Goal: Transaction & Acquisition: Purchase product/service

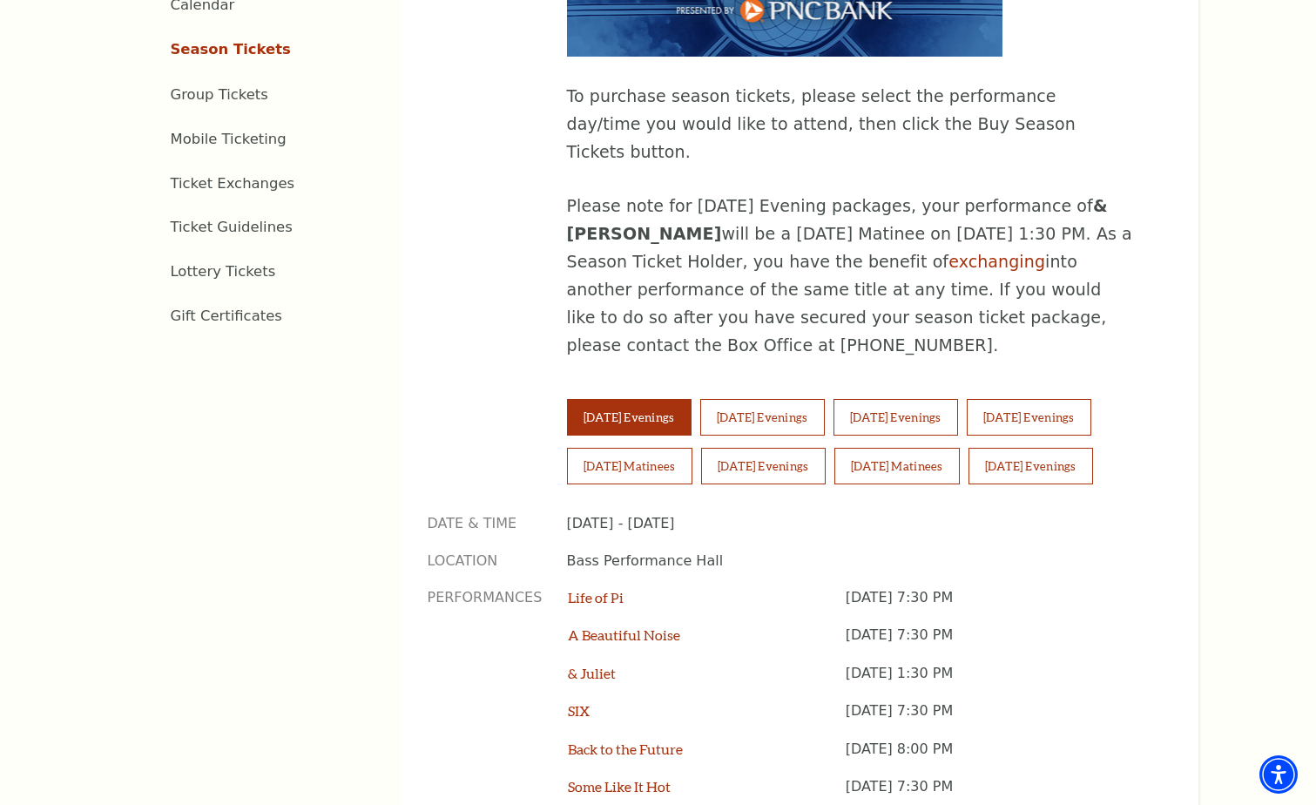
scroll to position [1016, 0]
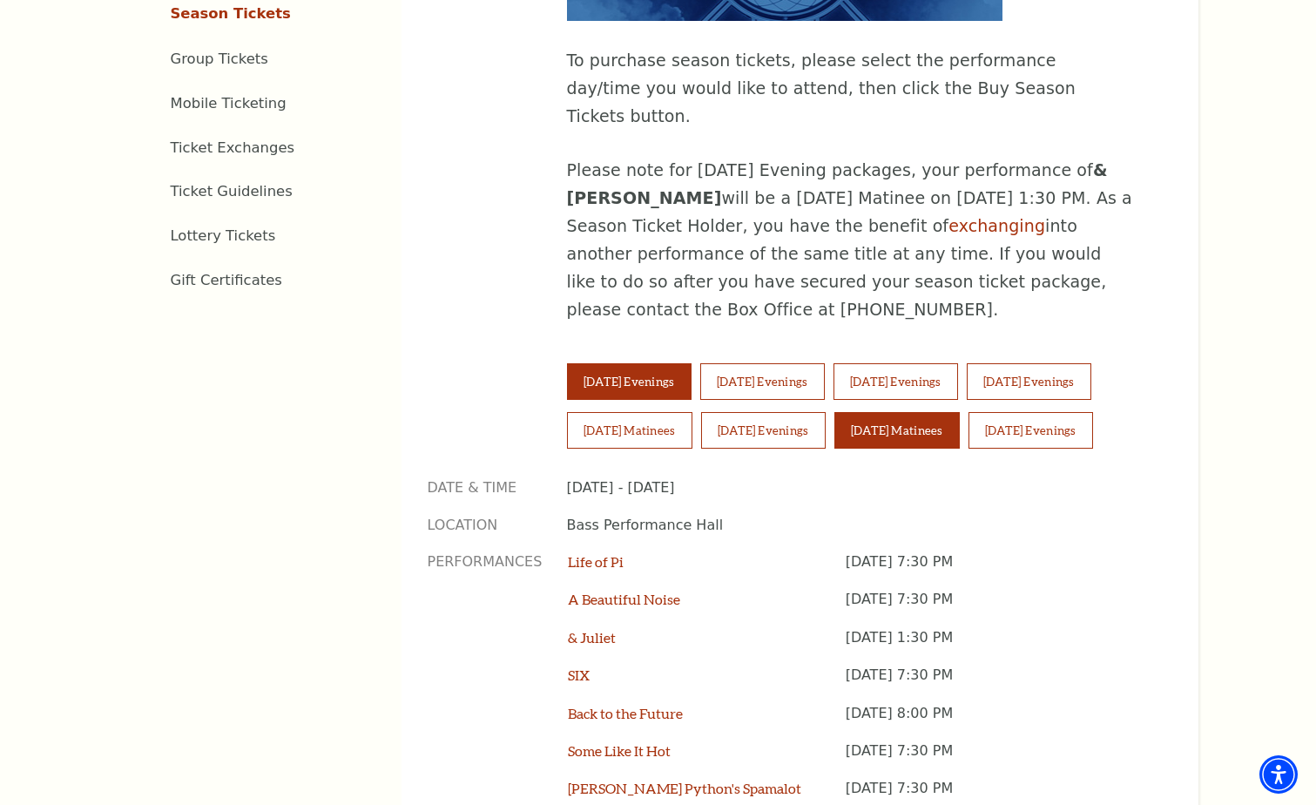
drag, startPoint x: 919, startPoint y: 355, endPoint x: 1139, endPoint y: 350, distance: 220.4
click at [919, 412] on button "[DATE] Matinees" at bounding box center [896, 430] width 125 height 37
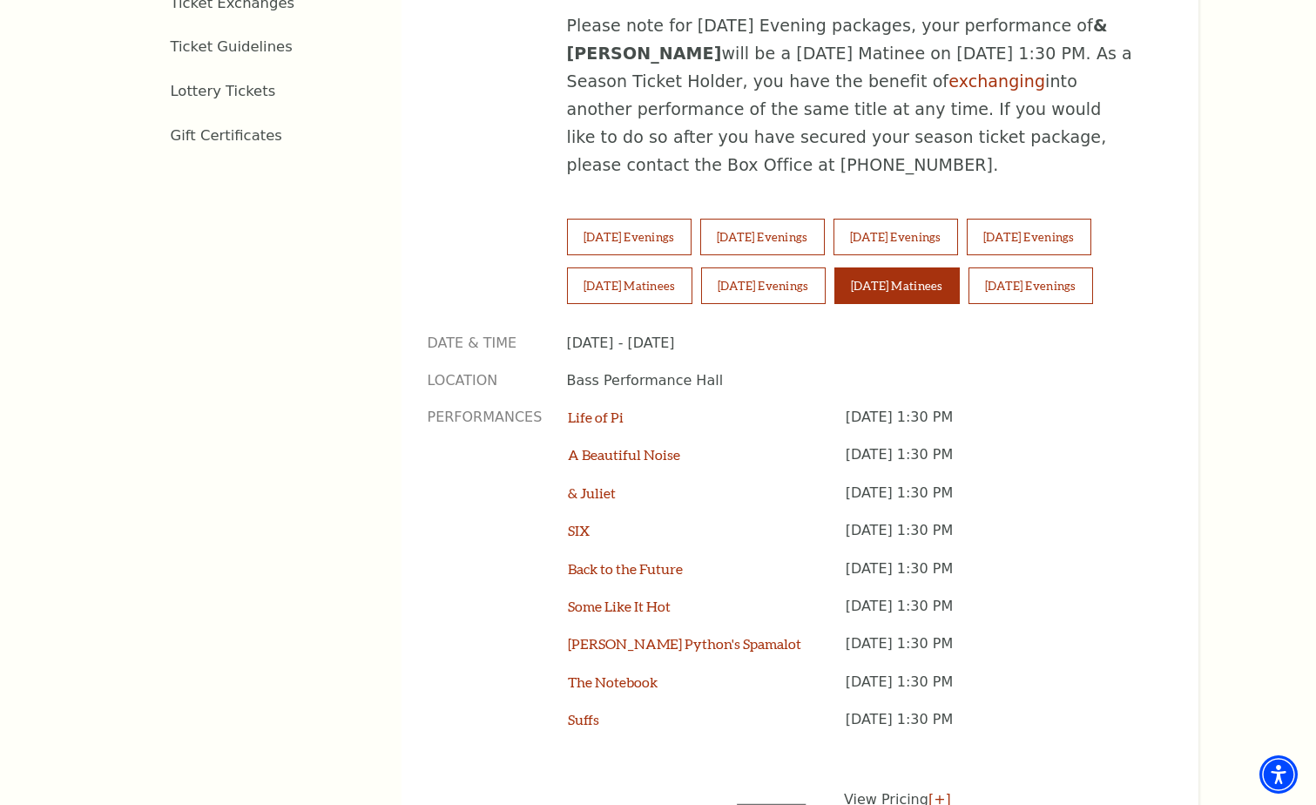
scroll to position [1452, 0]
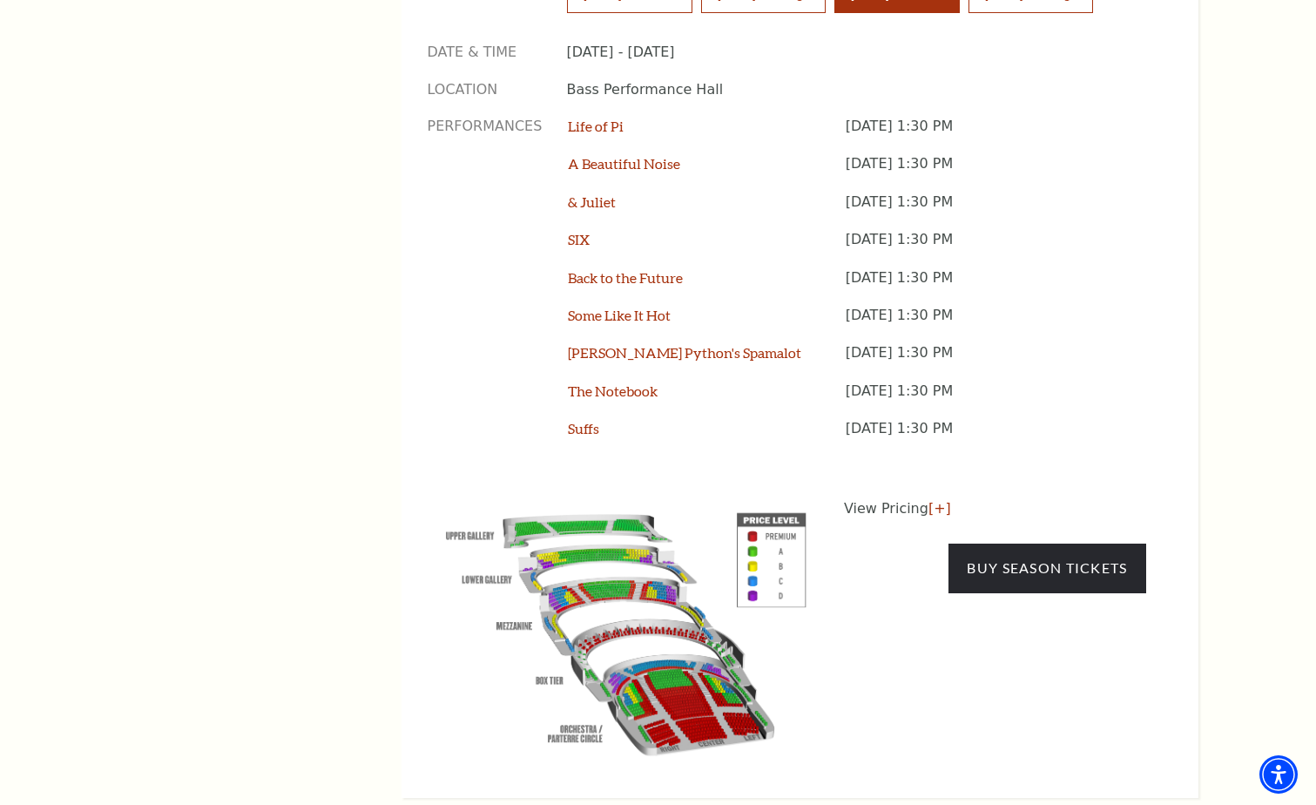
click at [684, 629] on img at bounding box center [626, 630] width 397 height 265
click at [1000, 543] on link "Buy Season Tickets" at bounding box center [1046, 567] width 197 height 49
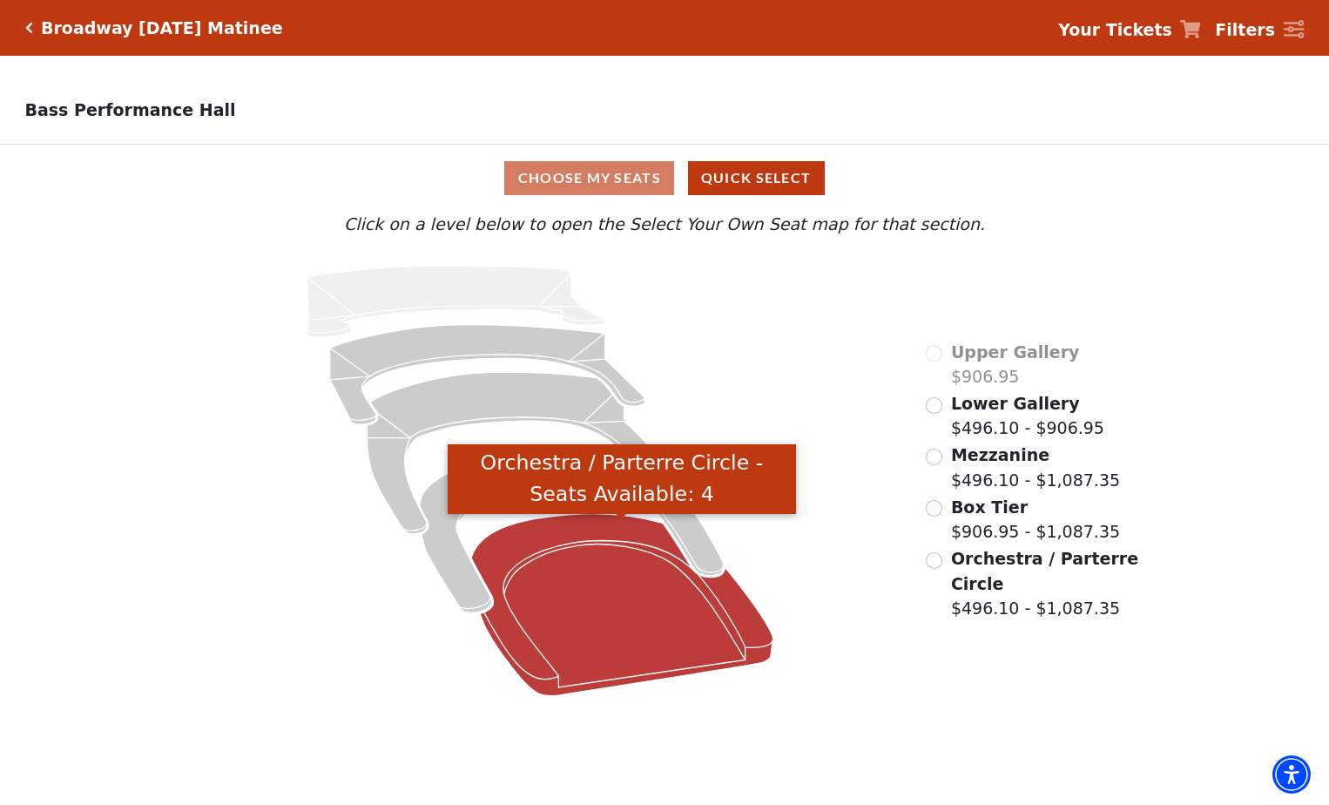
click at [610, 631] on icon "Orchestra / Parterre Circle - Seats Available: 4" at bounding box center [622, 605] width 302 height 182
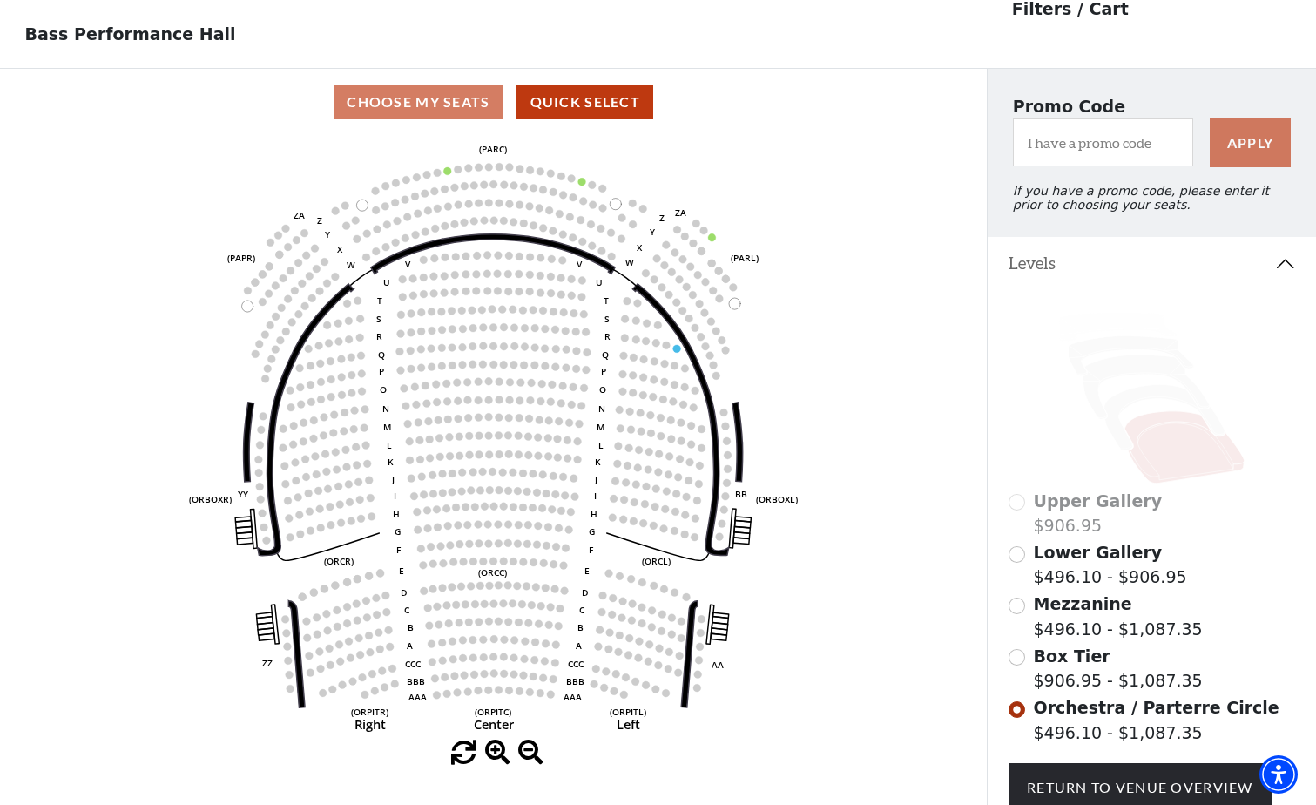
scroll to position [221, 0]
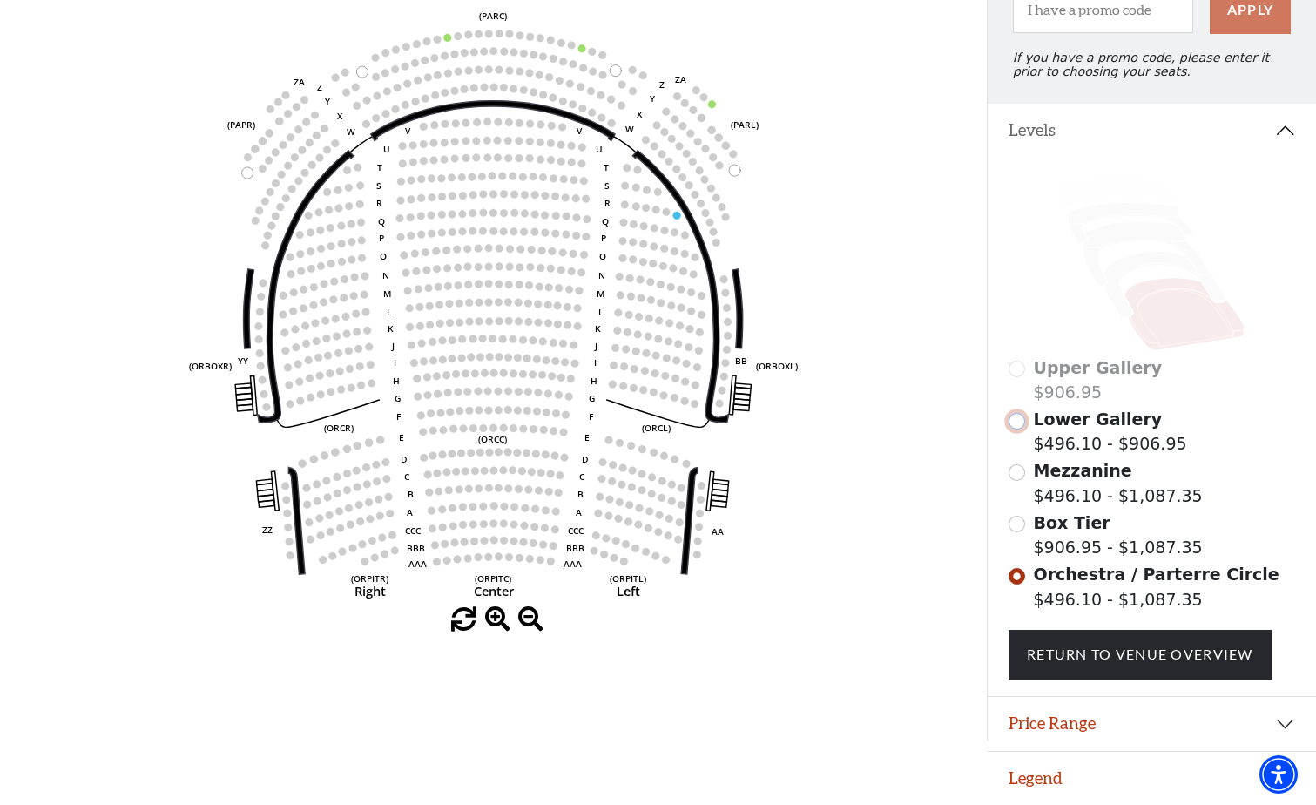
click at [1011, 422] on input "Lower Gallery$496.10 - $906.95\a" at bounding box center [1017, 421] width 17 height 17
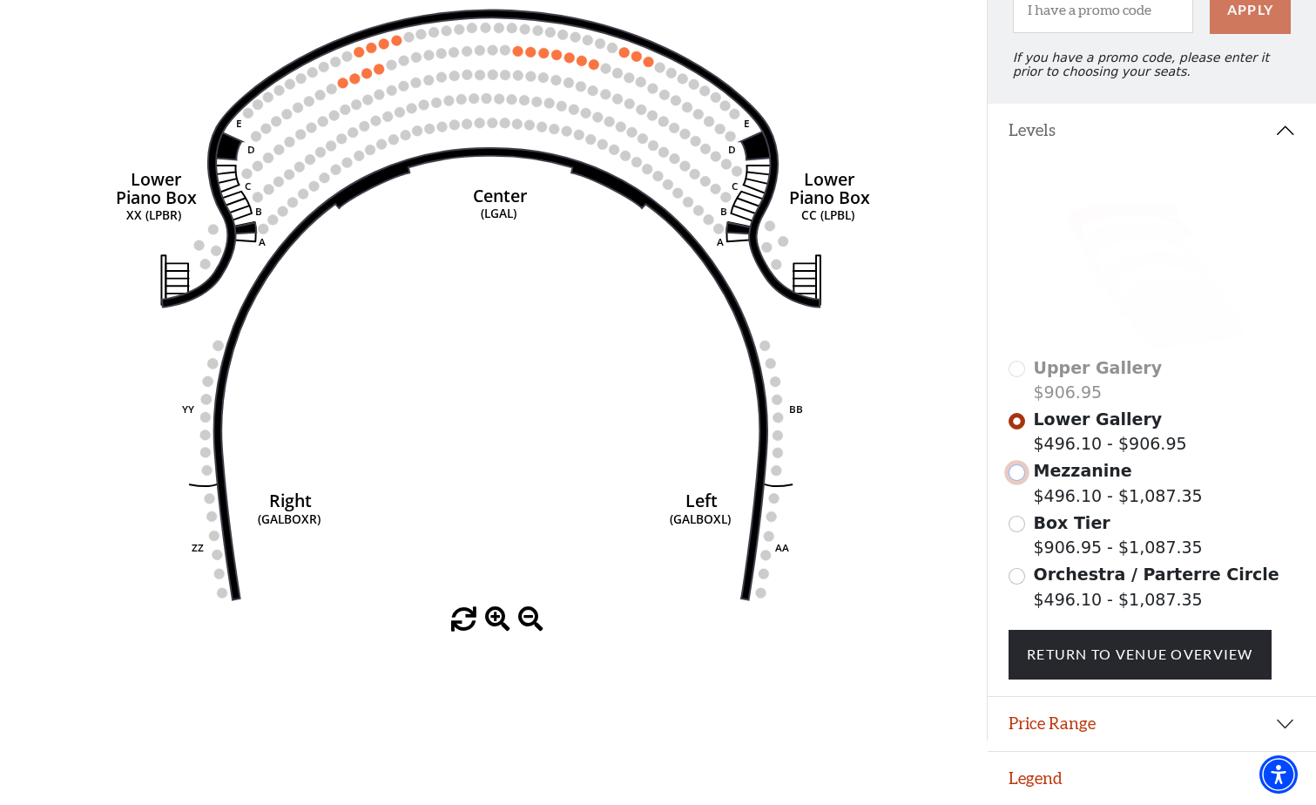
click at [1017, 474] on input "Mezzanine$496.10 - $1,087.35\a" at bounding box center [1017, 472] width 17 height 17
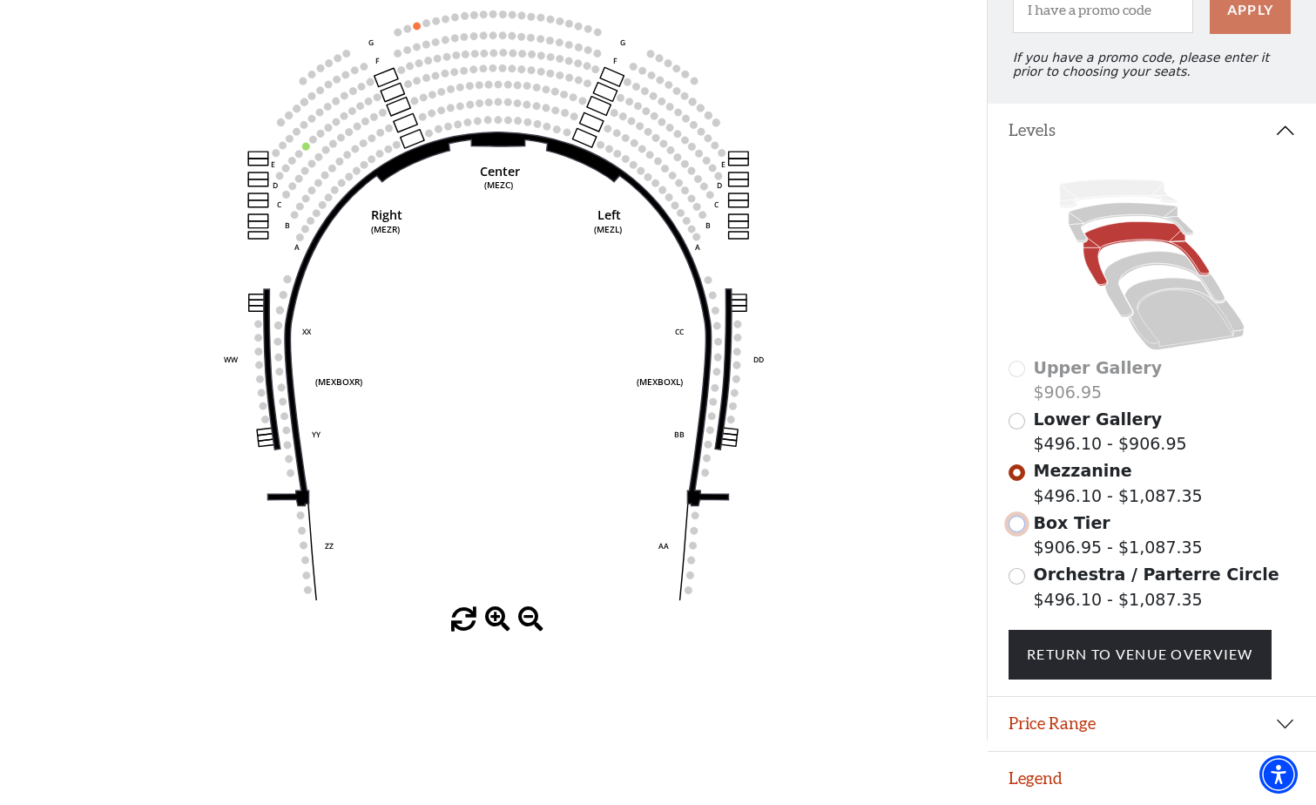
click at [1015, 523] on input "Box Tier$906.95 - $1,087.35\a" at bounding box center [1017, 524] width 17 height 17
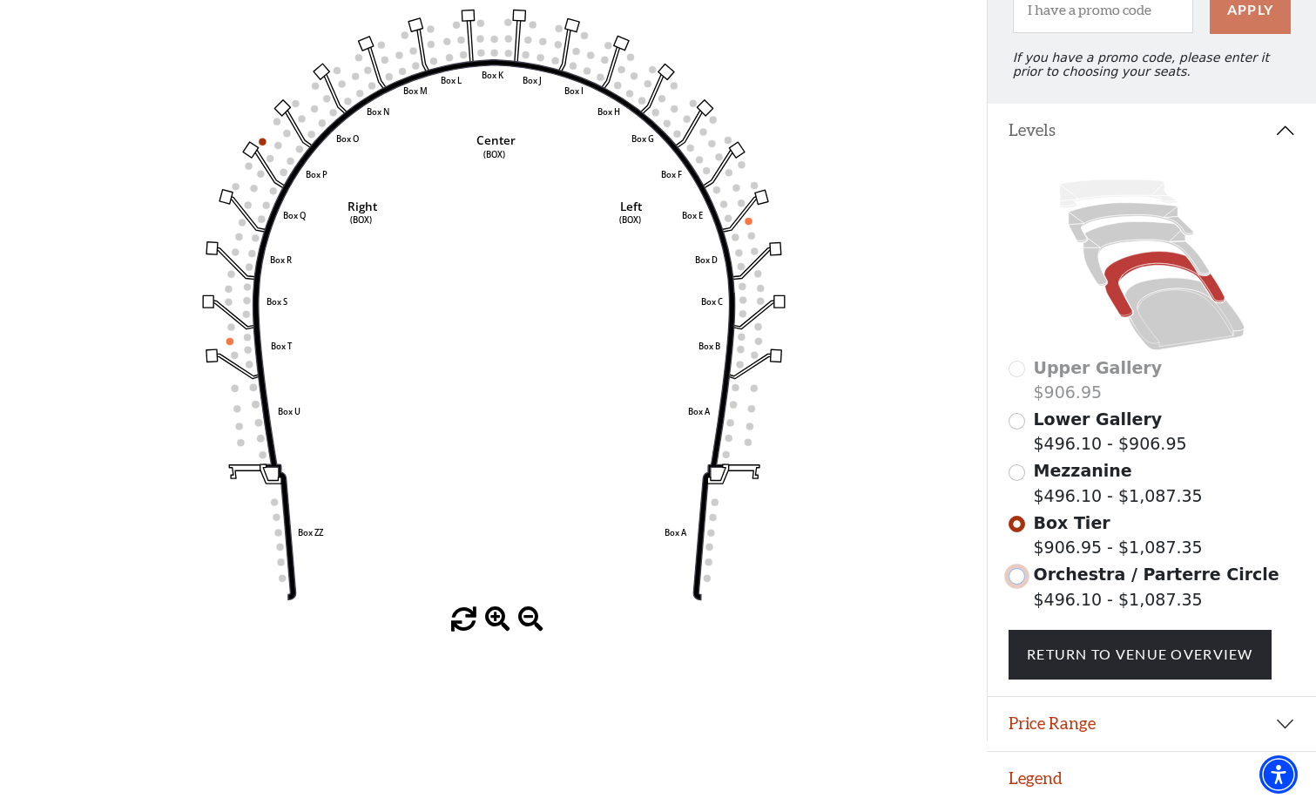
click at [1018, 574] on input "Orchestra / Parterre Circle$496.10 - $1,087.35\a" at bounding box center [1017, 576] width 17 height 17
